Goal: Information Seeking & Learning: Learn about a topic

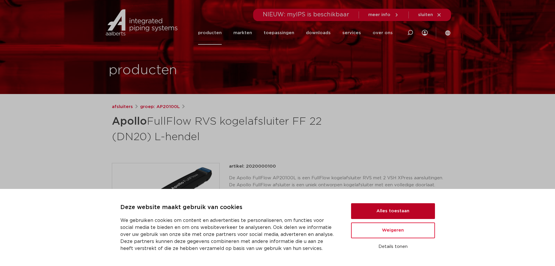
click at [401, 214] on button "Alles toestaan" at bounding box center [393, 211] width 84 height 16
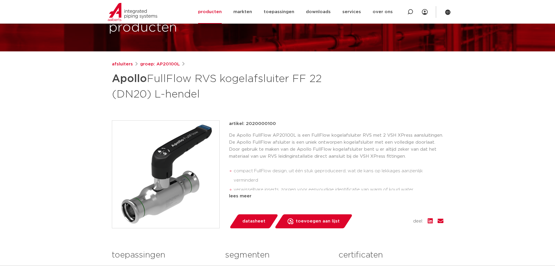
scroll to position [117, 0]
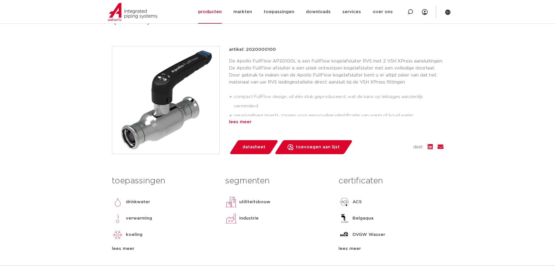
click at [234, 122] on div "lees meer" at bounding box center [336, 121] width 215 height 7
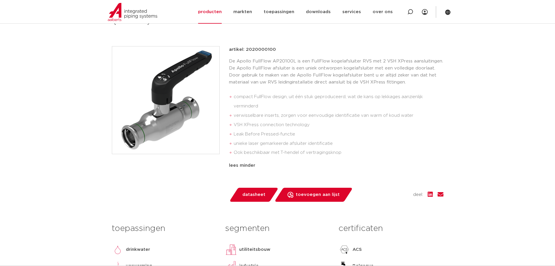
drag, startPoint x: 264, startPoint y: 166, endPoint x: 230, endPoint y: 83, distance: 89.9
click at [230, 83] on div "artikel: 2020000100 De Apollo FullFlow AP20100L is een FullFlow kogelafsluiter …" at bounding box center [336, 116] width 215 height 141
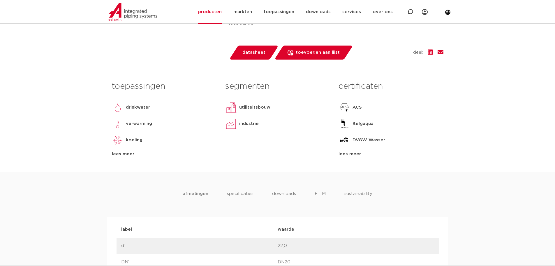
scroll to position [262, 0]
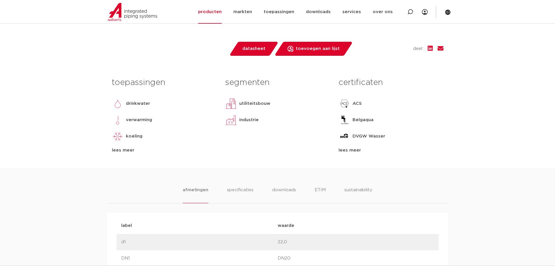
click at [126, 150] on div "lees meer" at bounding box center [164, 150] width 105 height 7
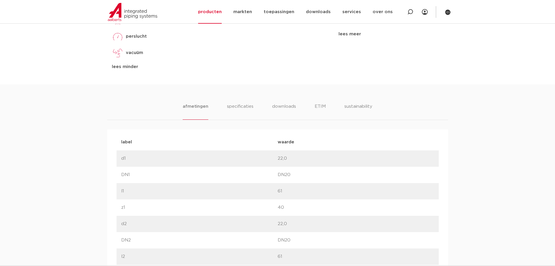
scroll to position [379, 0]
click at [236, 106] on li "specificaties" at bounding box center [240, 110] width 28 height 17
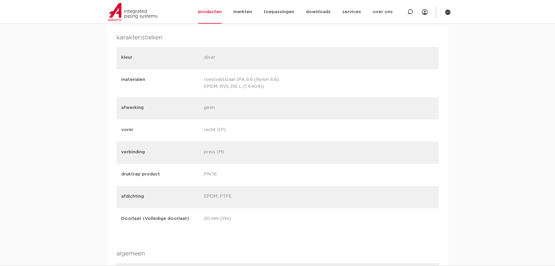
scroll to position [350, 0]
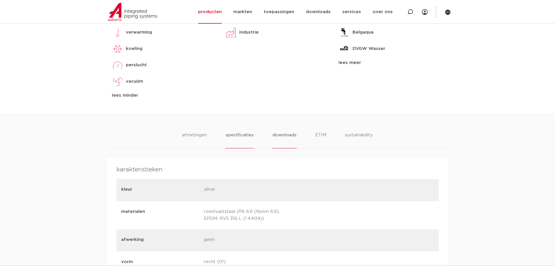
click at [279, 135] on li "downloads" at bounding box center [285, 139] width 24 height 17
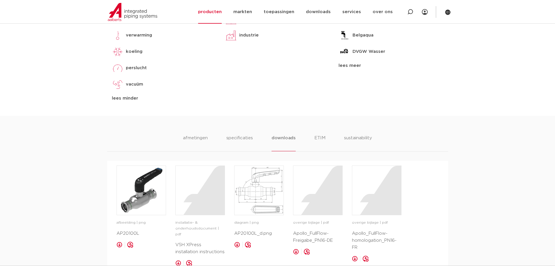
scroll to position [117, 0]
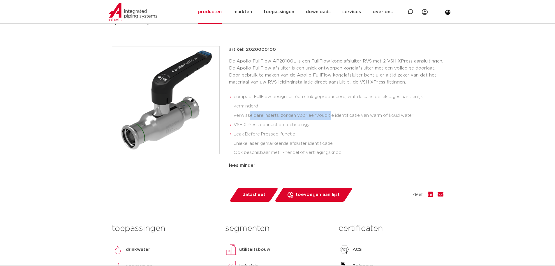
drag, startPoint x: 251, startPoint y: 115, endPoint x: 330, endPoint y: 114, distance: 79.0
click at [330, 114] on li "verwisselbare inserts, zorgen voor eenvoudige identificatie van warm of koud wa…" at bounding box center [339, 115] width 210 height 9
click at [253, 113] on li "verwisselbare inserts, zorgen voor eenvoudige identificatie van warm of koud wa…" at bounding box center [339, 115] width 210 height 9
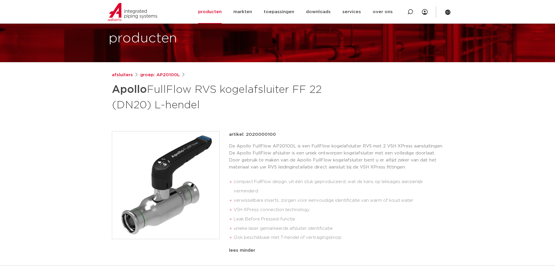
scroll to position [29, 0]
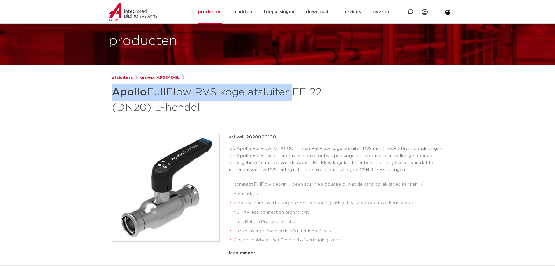
drag, startPoint x: 113, startPoint y: 91, endPoint x: 290, endPoint y: 96, distance: 177.3
click at [290, 96] on h1 "Apollo FullFlow RVS kogelafsluiter FF 22 (DN20) L-hendel" at bounding box center [221, 98] width 219 height 31
copy h1 "Apollo FullFlow RVS kogelafsluiter"
